Goal: Information Seeking & Learning: Learn about a topic

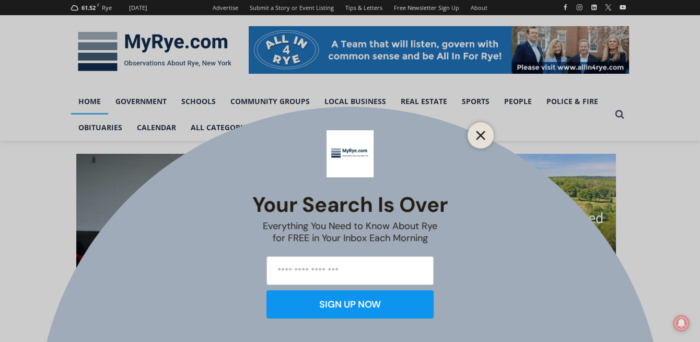
click at [479, 134] on line "Close" at bounding box center [480, 135] width 7 height 7
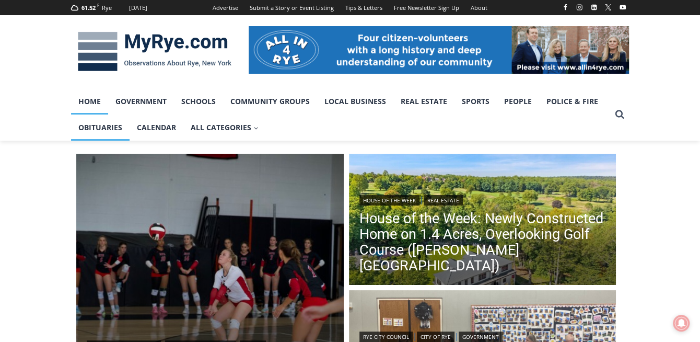
click at [129, 131] on link "Obituaries" at bounding box center [100, 127] width 58 height 26
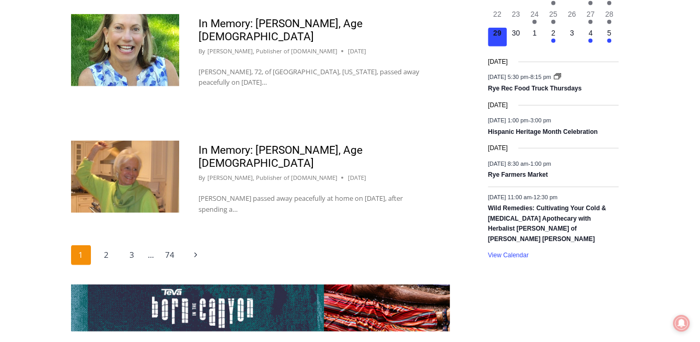
scroll to position [1638, 0]
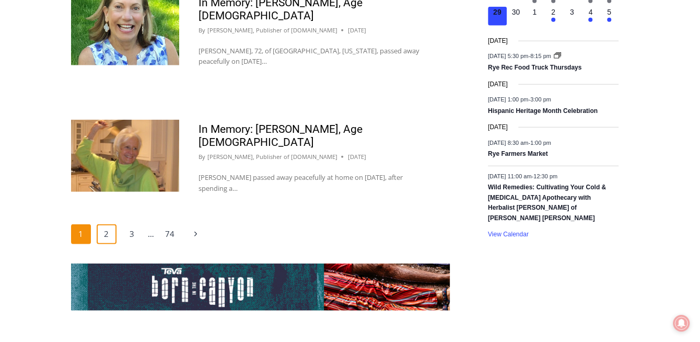
click at [106, 244] on link "2" at bounding box center [107, 234] width 20 height 20
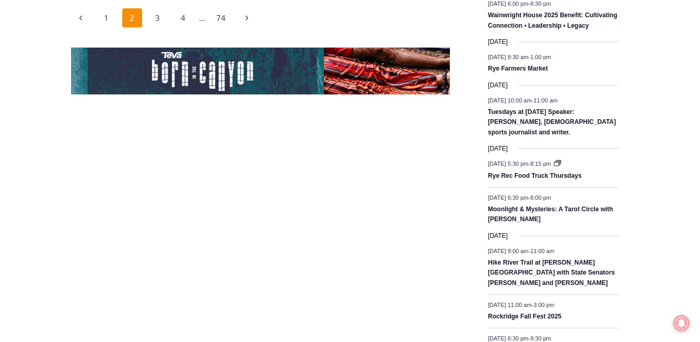
scroll to position [1797, 0]
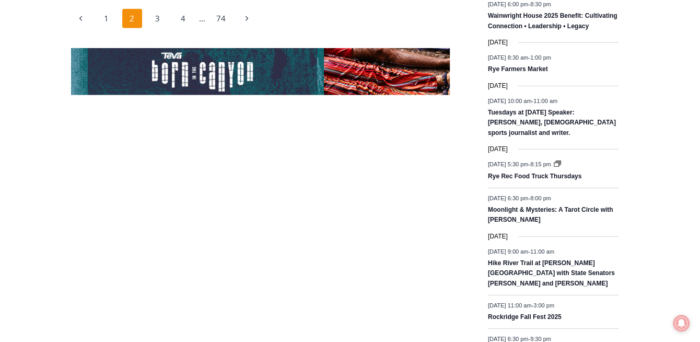
click at [156, 29] on link "3" at bounding box center [158, 19] width 20 height 20
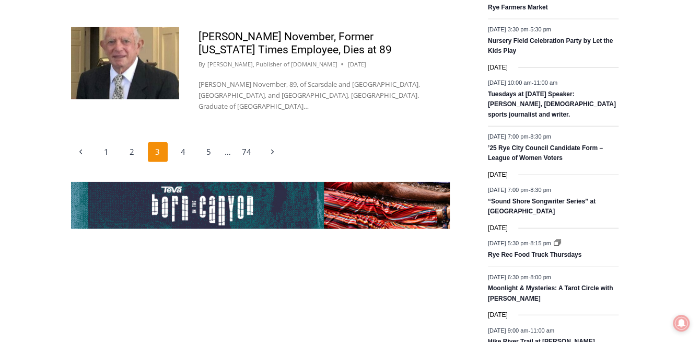
scroll to position [1700, 0]
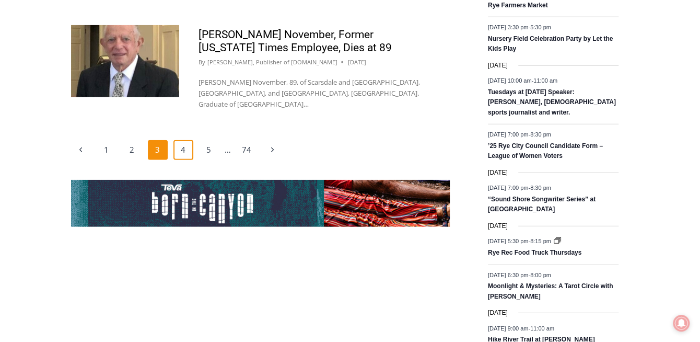
click at [176, 160] on link "4" at bounding box center [183, 150] width 20 height 20
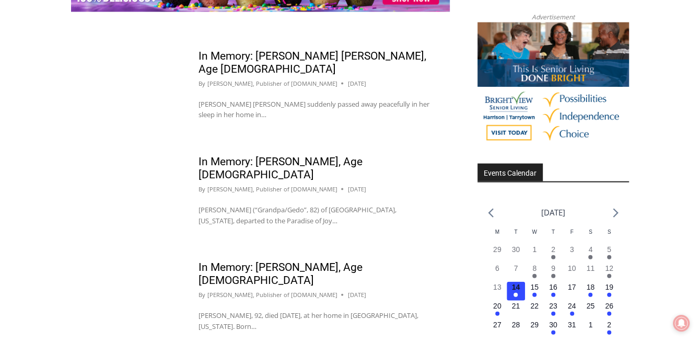
scroll to position [1327, 0]
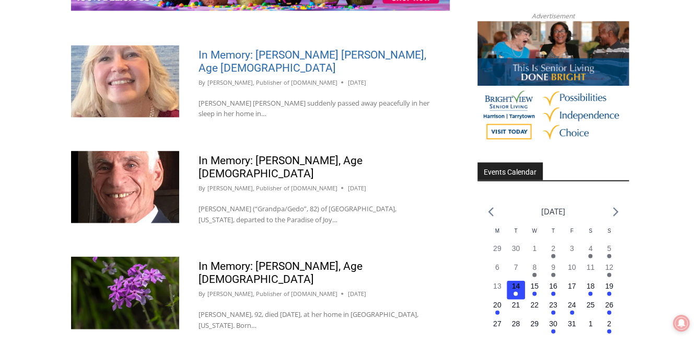
click at [301, 74] on link "In Memory: [PERSON_NAME] [PERSON_NAME], Age [DEMOGRAPHIC_DATA]" at bounding box center [312, 62] width 228 height 26
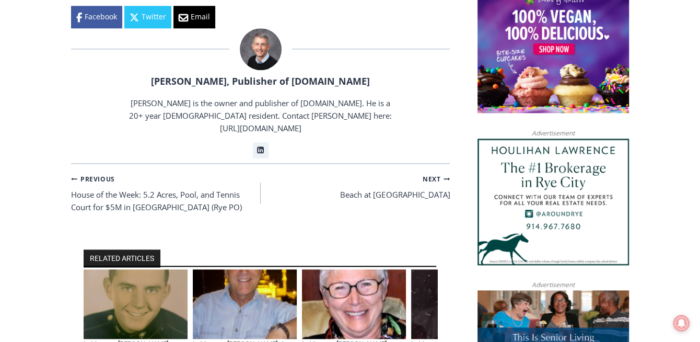
scroll to position [788, 0]
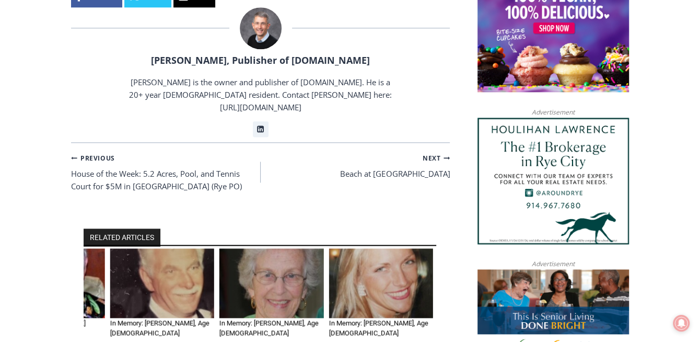
drag, startPoint x: 301, startPoint y: 275, endPoint x: 148, endPoint y: 308, distance: 156.5
click at [148, 308] on div "RELATED ARTICLES In Memory: [PERSON_NAME] [PERSON_NAME], Age [DEMOGRAPHIC_DATA]…" at bounding box center [260, 300] width 379 height 198
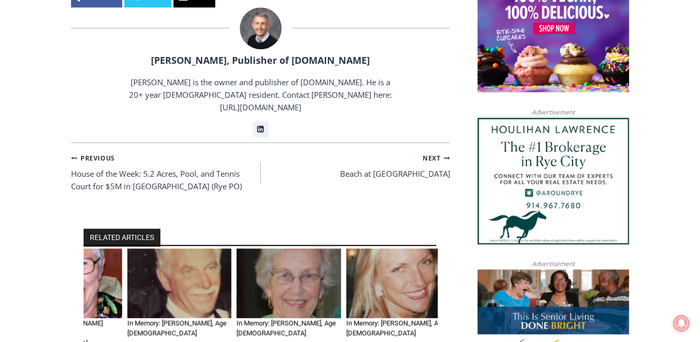
click at [148, 308] on div "RELATED ARTICLES In Memory: [PERSON_NAME] [PERSON_NAME], Age [DEMOGRAPHIC_DATA]…" at bounding box center [260, 300] width 379 height 198
